Goal: Task Accomplishment & Management: Check status

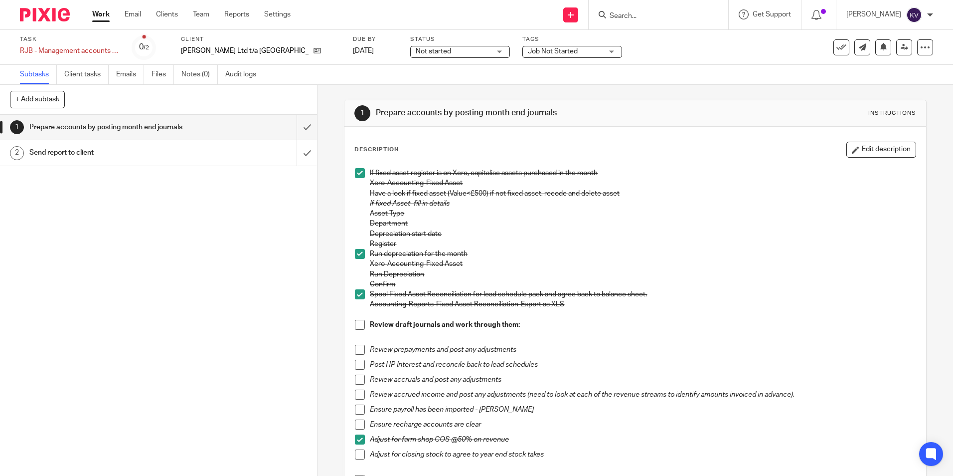
click at [358, 348] on span at bounding box center [360, 350] width 10 height 10
click at [358, 367] on span at bounding box center [360, 365] width 10 height 10
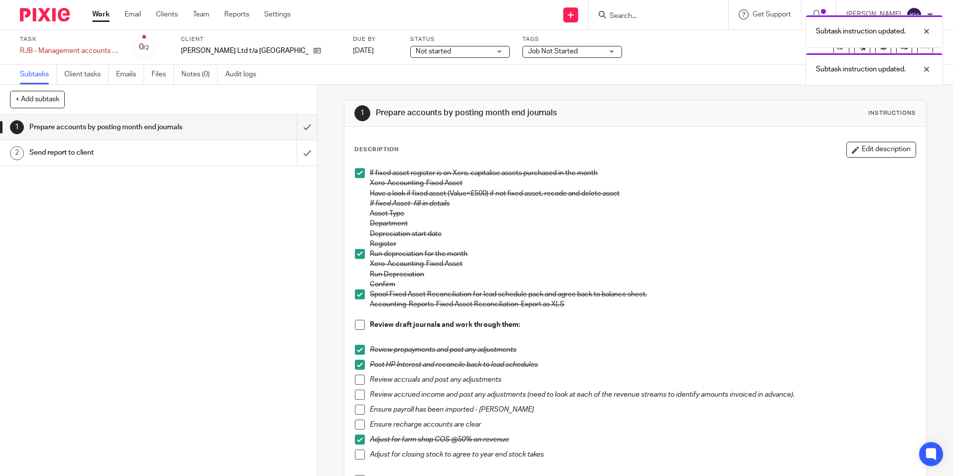
click at [359, 377] on span at bounding box center [360, 380] width 10 height 10
click at [359, 393] on span at bounding box center [360, 394] width 10 height 10
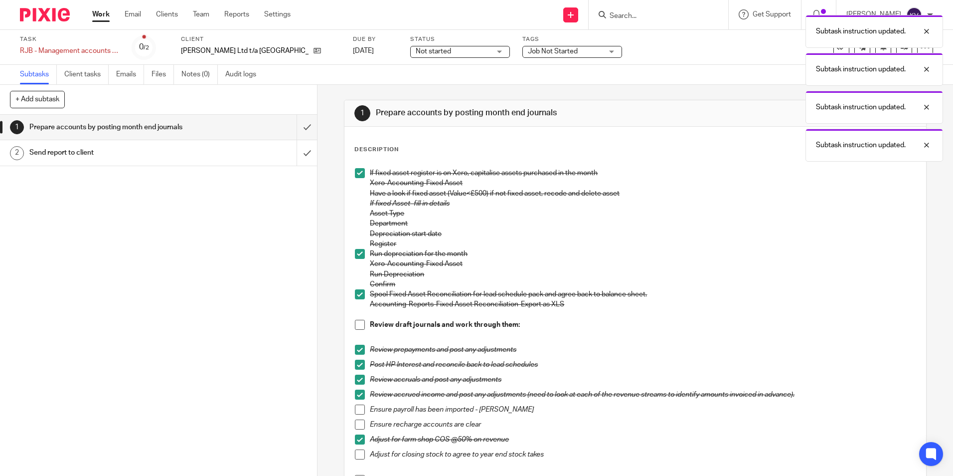
click at [359, 405] on span at bounding box center [360, 409] width 10 height 10
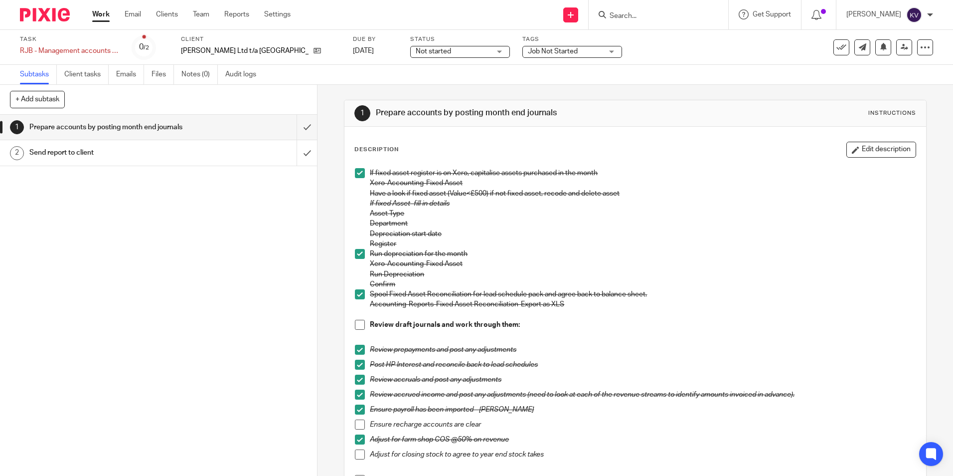
click at [355, 423] on span at bounding box center [360, 424] width 10 height 10
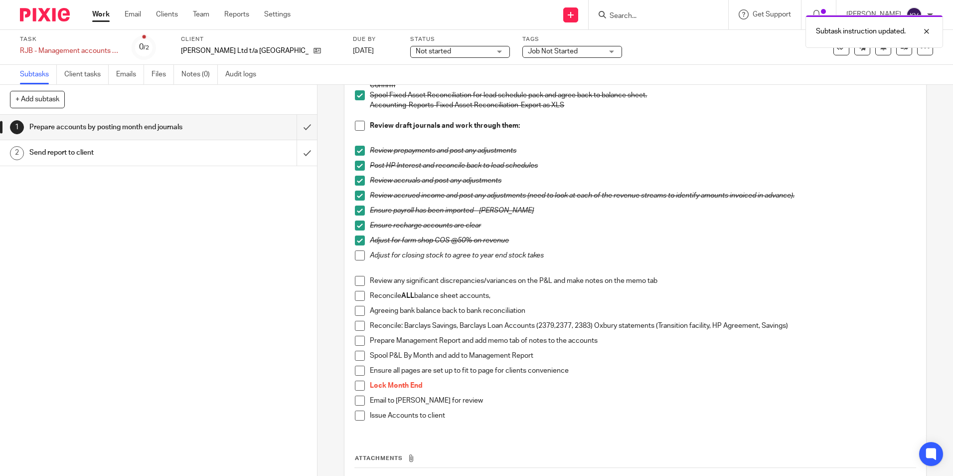
scroll to position [199, 0]
click at [358, 259] on span at bounding box center [360, 255] width 10 height 10
click at [360, 326] on span at bounding box center [360, 325] width 10 height 10
click at [416, 50] on span "Not started" at bounding box center [433, 51] width 35 height 7
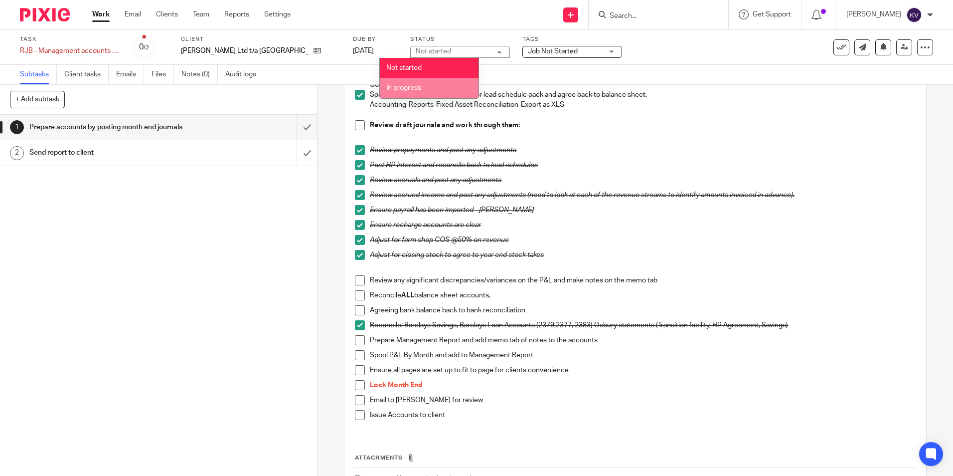
click at [400, 83] on li "In progress" at bounding box center [429, 88] width 99 height 20
